Goal: Check status: Check status

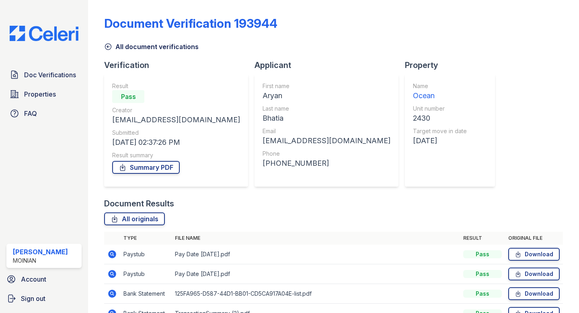
click at [112, 47] on icon at bounding box center [108, 47] width 8 height 8
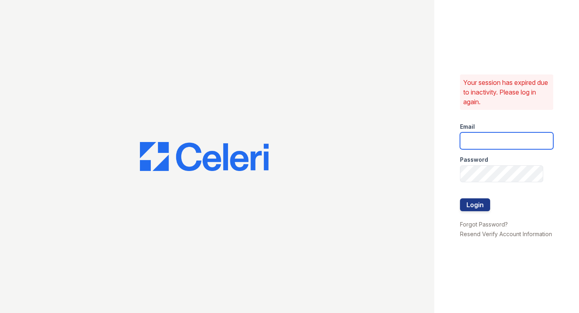
click at [500, 135] on input "email" at bounding box center [506, 140] width 93 height 17
type input "shiv@auranewyork.com"
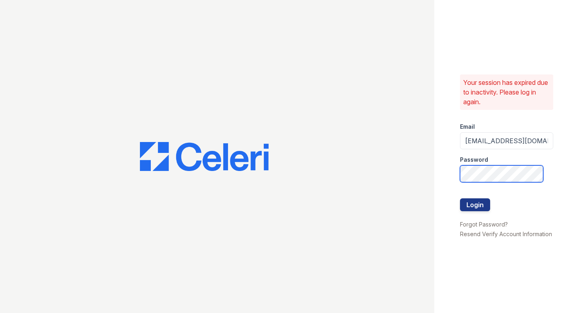
click at [460, 198] on button "Login" at bounding box center [475, 204] width 30 height 13
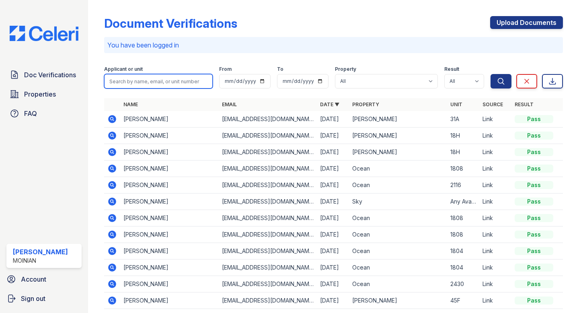
click at [156, 78] on input "search" at bounding box center [158, 81] width 108 height 14
click at [121, 98] on th "Name" at bounding box center [169, 104] width 98 height 13
click at [135, 115] on td "Janak Shah" at bounding box center [169, 119] width 98 height 16
click at [112, 120] on icon at bounding box center [112, 119] width 8 height 8
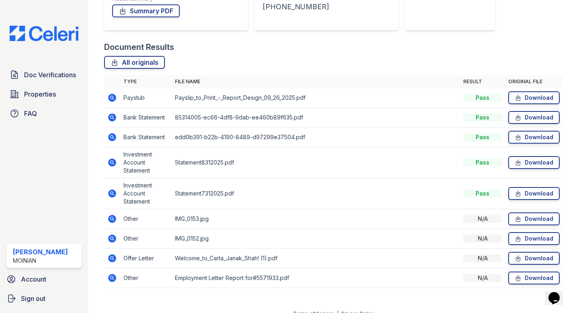
click at [114, 258] on icon at bounding box center [112, 258] width 8 height 8
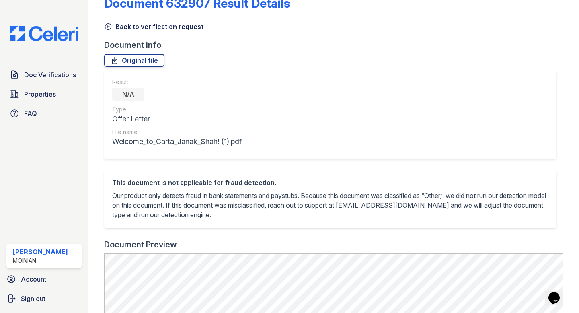
scroll to position [20, 0]
click at [126, 67] on div "Document 632907 Result Details Back to verification request Document info Origi…" at bounding box center [333, 274] width 458 height 583
click at [127, 63] on link "Original file" at bounding box center [134, 59] width 60 height 13
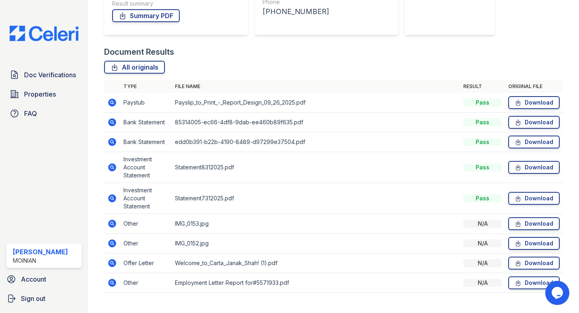
scroll to position [152, 0]
click at [113, 282] on icon at bounding box center [112, 282] width 10 height 10
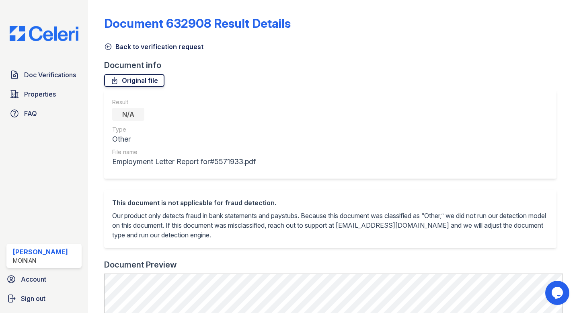
click at [140, 80] on link "Original file" at bounding box center [134, 80] width 60 height 13
click at [106, 48] on icon at bounding box center [108, 47] width 8 height 8
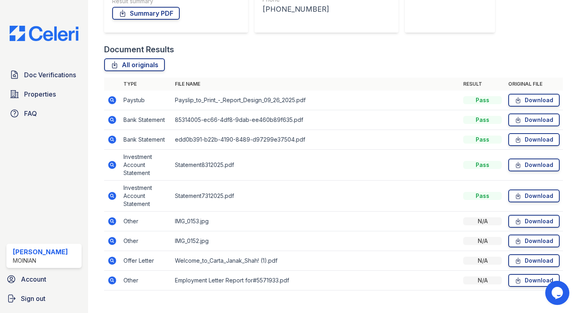
scroll to position [154, 0]
click at [112, 164] on icon at bounding box center [112, 164] width 2 height 2
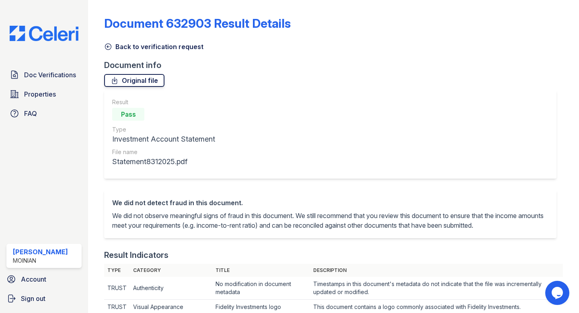
click at [145, 77] on link "Original file" at bounding box center [134, 80] width 60 height 13
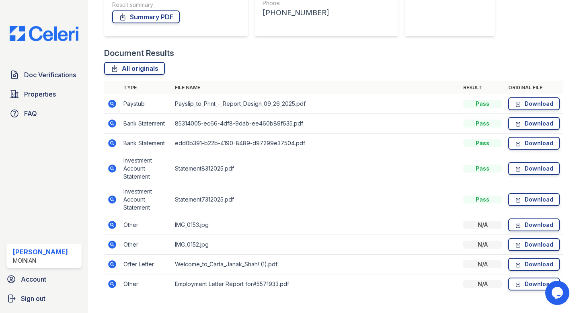
scroll to position [167, 0]
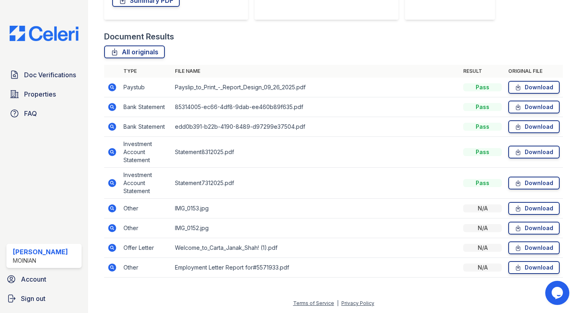
click at [111, 88] on icon at bounding box center [112, 87] width 10 height 10
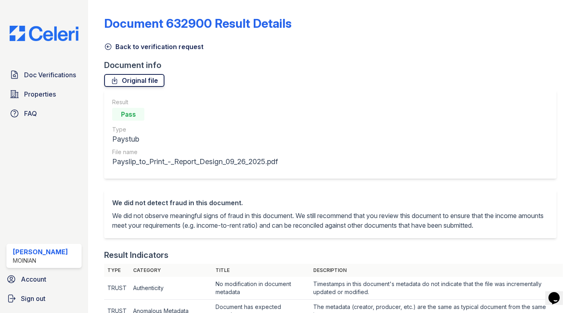
click at [134, 82] on link "Original file" at bounding box center [134, 80] width 60 height 13
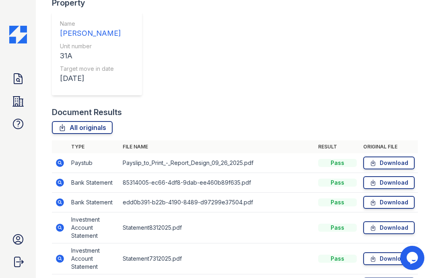
scroll to position [201, 0]
click at [58, 277] on icon at bounding box center [60, 283] width 10 height 10
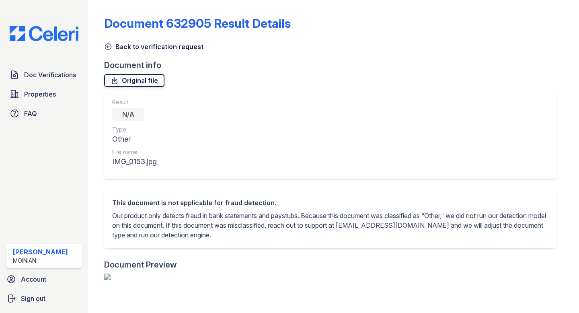
click at [117, 74] on link "Original file" at bounding box center [134, 80] width 60 height 13
click at [121, 80] on link "Original file" at bounding box center [134, 80] width 60 height 13
click at [302, 86] on div "Original file" at bounding box center [333, 80] width 458 height 13
click at [109, 48] on icon at bounding box center [108, 47] width 8 height 8
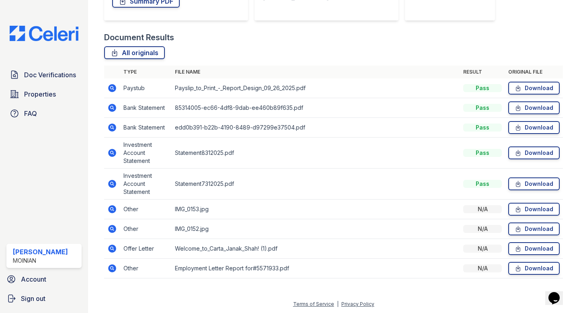
scroll to position [167, 0]
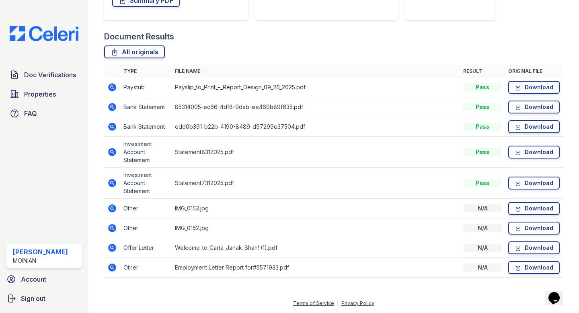
click at [111, 228] on icon at bounding box center [112, 227] width 2 height 2
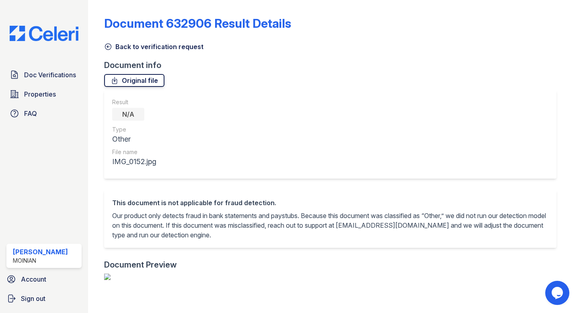
click at [121, 76] on link "Original file" at bounding box center [134, 80] width 60 height 13
